Goal: Information Seeking & Learning: Learn about a topic

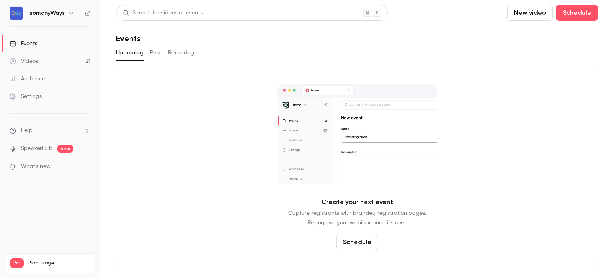
click at [157, 57] on button "Past" at bounding box center [156, 52] width 12 height 13
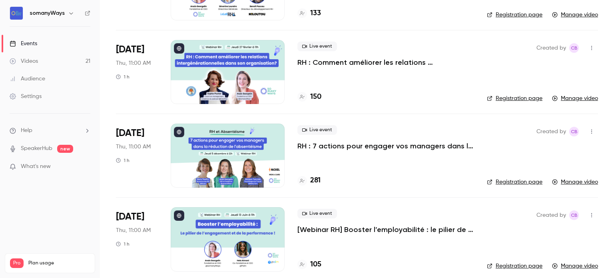
scroll to position [451, 0]
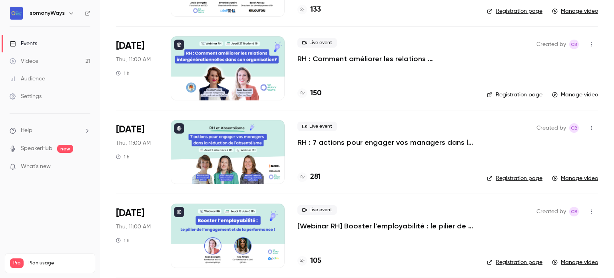
click at [325, 139] on p "RH : 7 actions pour engager vos managers dans la réduction de l’absentéisme" at bounding box center [385, 142] width 177 height 10
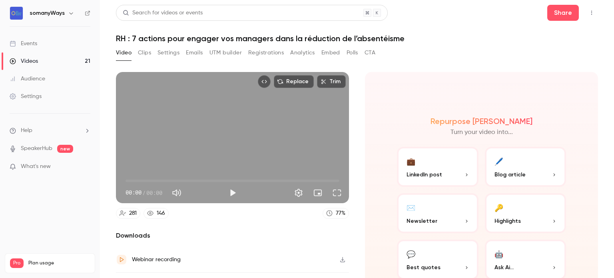
click at [145, 40] on h1 "RH : 7 actions pour engager vos managers dans la réduction de l’absentéisme" at bounding box center [357, 39] width 482 height 10
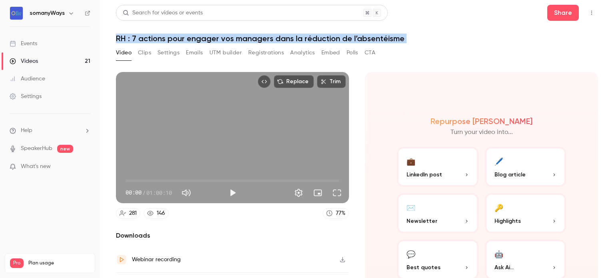
click at [145, 40] on h1 "RH : 7 actions pour engager vos managers dans la réduction de l’absentéisme" at bounding box center [357, 39] width 482 height 10
copy div "RH : 7 actions pour engager vos managers dans la réduction de l’absentéisme Vid…"
click at [125, 51] on button "Video" at bounding box center [124, 52] width 16 height 13
click at [69, 58] on link "Videos 21" at bounding box center [50, 61] width 100 height 18
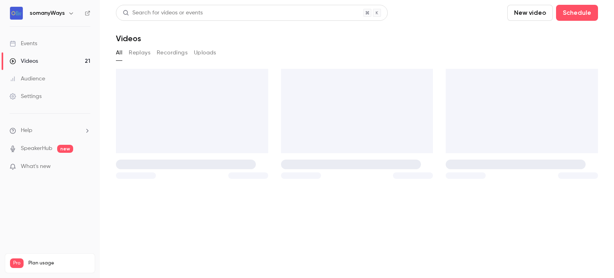
click at [63, 41] on link "Events" at bounding box center [50, 44] width 100 height 18
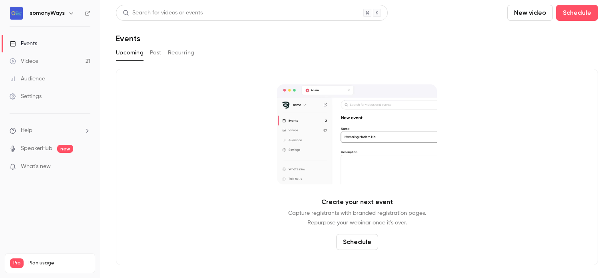
click at [160, 51] on button "Past" at bounding box center [156, 52] width 12 height 13
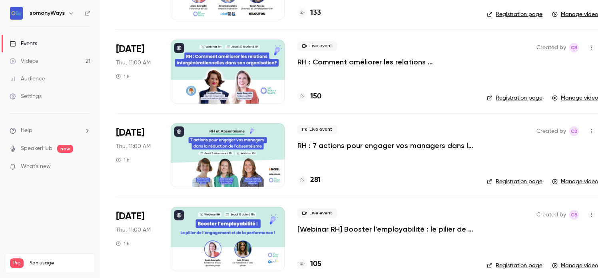
scroll to position [451, 0]
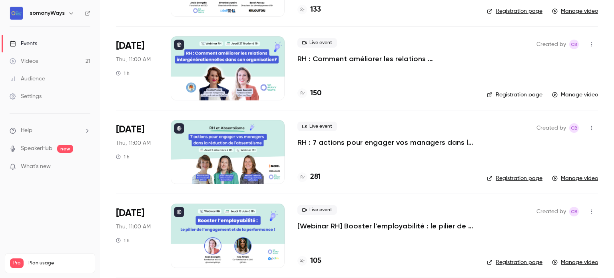
click at [346, 142] on p "RH : 7 actions pour engager vos managers dans la réduction de l’absentéisme" at bounding box center [385, 142] width 177 height 10
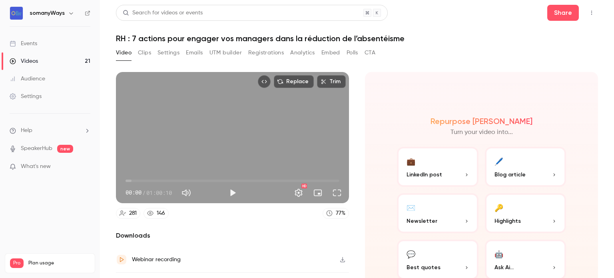
click at [172, 53] on button "Settings" at bounding box center [168, 52] width 22 height 13
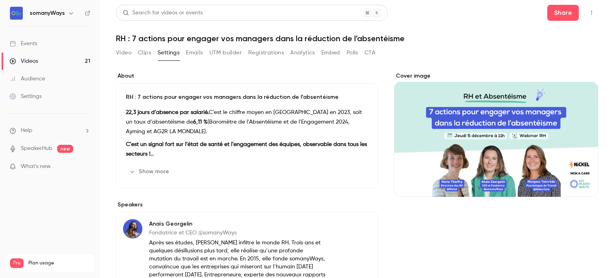
click at [167, 163] on div "RH : 7 actions pour engager vos managers dans la réduction de l’absentéisme 22,…" at bounding box center [247, 135] width 262 height 105
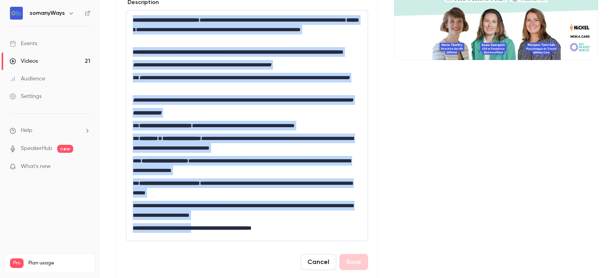
scroll to position [142, 0]
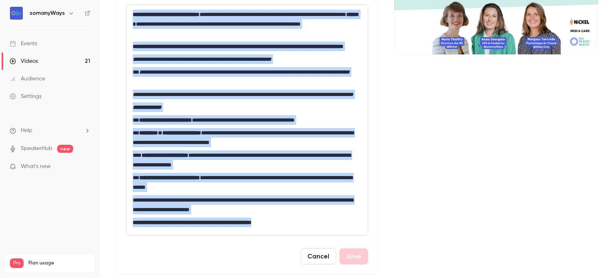
drag, startPoint x: 133, startPoint y: 157, endPoint x: 302, endPoint y: 242, distance: 189.3
click at [302, 235] on div "**********" at bounding box center [246, 120] width 241 height 230
copy div "**********"
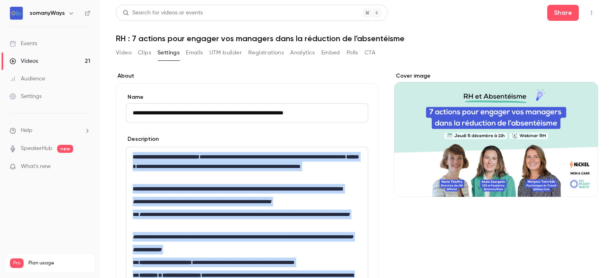
click at [263, 50] on button "Registrations" at bounding box center [266, 52] width 36 height 13
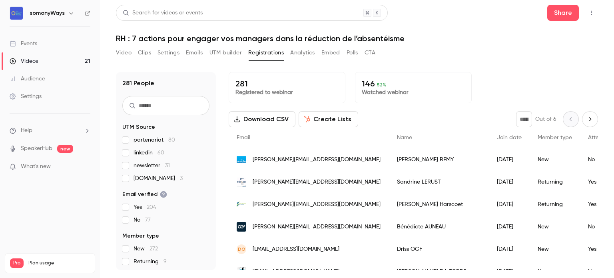
click at [119, 53] on button "Video" at bounding box center [124, 52] width 16 height 13
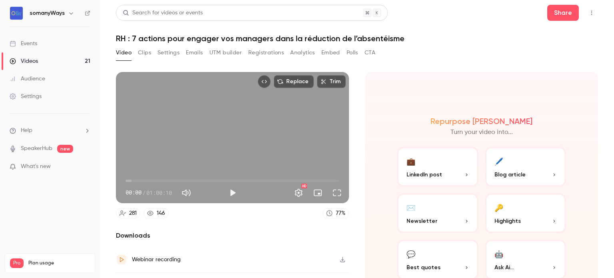
scroll to position [44, 0]
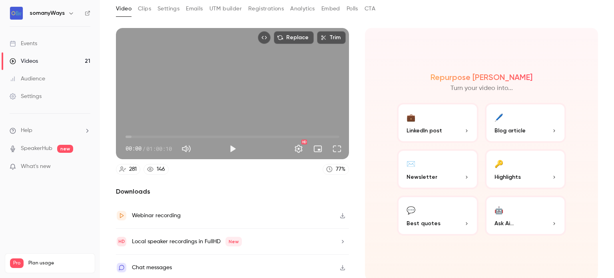
click at [60, 63] on link "Videos 21" at bounding box center [50, 61] width 100 height 18
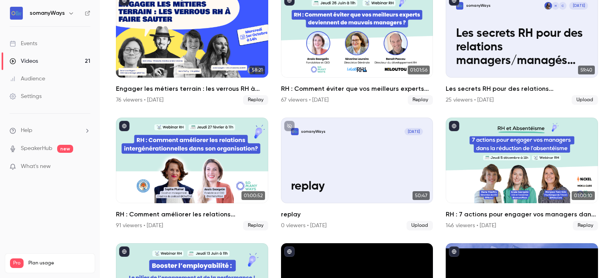
scroll to position [202, 0]
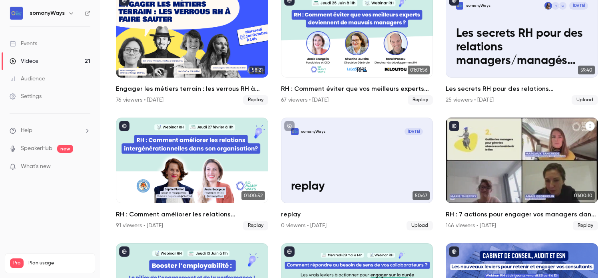
click at [518, 191] on div "RH : 7 actions pour engager vos managers dans la réduction de l’absentéisme" at bounding box center [522, 160] width 152 height 86
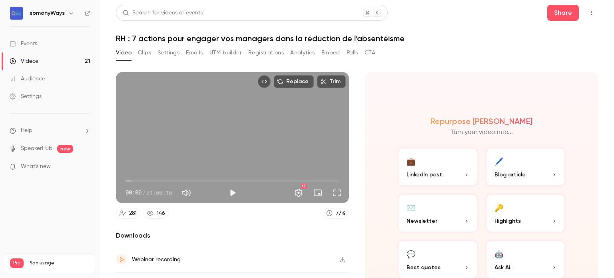
click at [265, 52] on button "Registrations" at bounding box center [266, 52] width 36 height 13
